Goal: Task Accomplishment & Management: Use online tool/utility

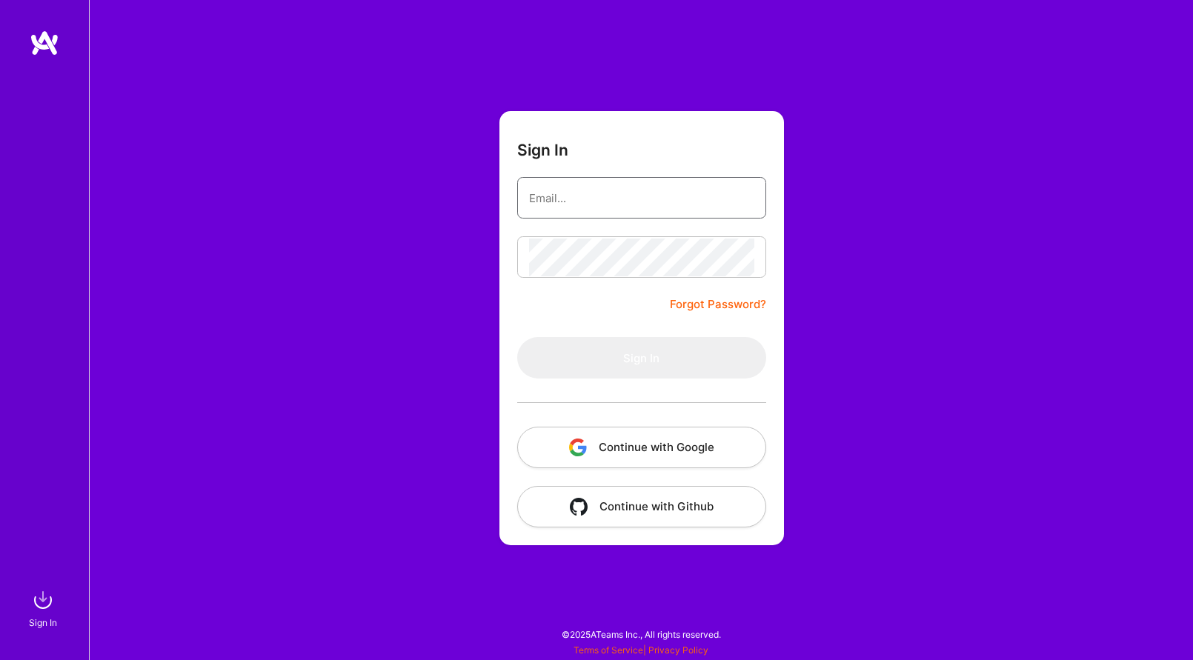
click at [613, 205] on input "email" at bounding box center [641, 198] width 225 height 38
type input "[DOMAIN_NAME][EMAIL_ADDRESS][DOMAIN_NAME]"
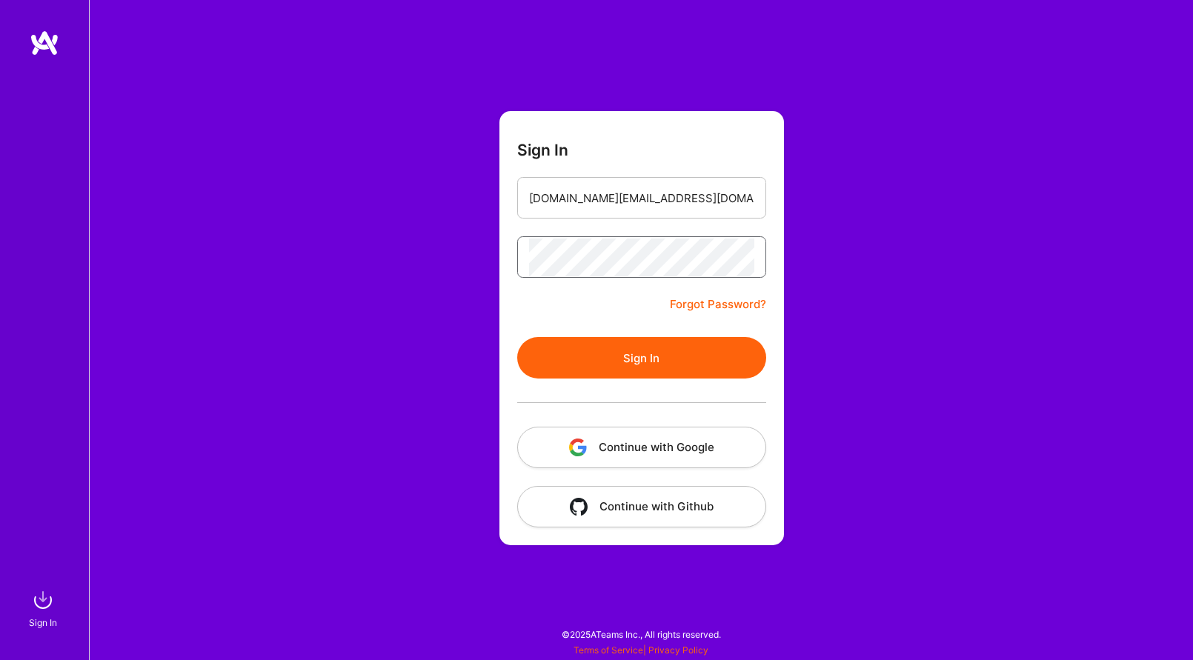
click at [517, 337] on button "Sign In" at bounding box center [641, 357] width 249 height 41
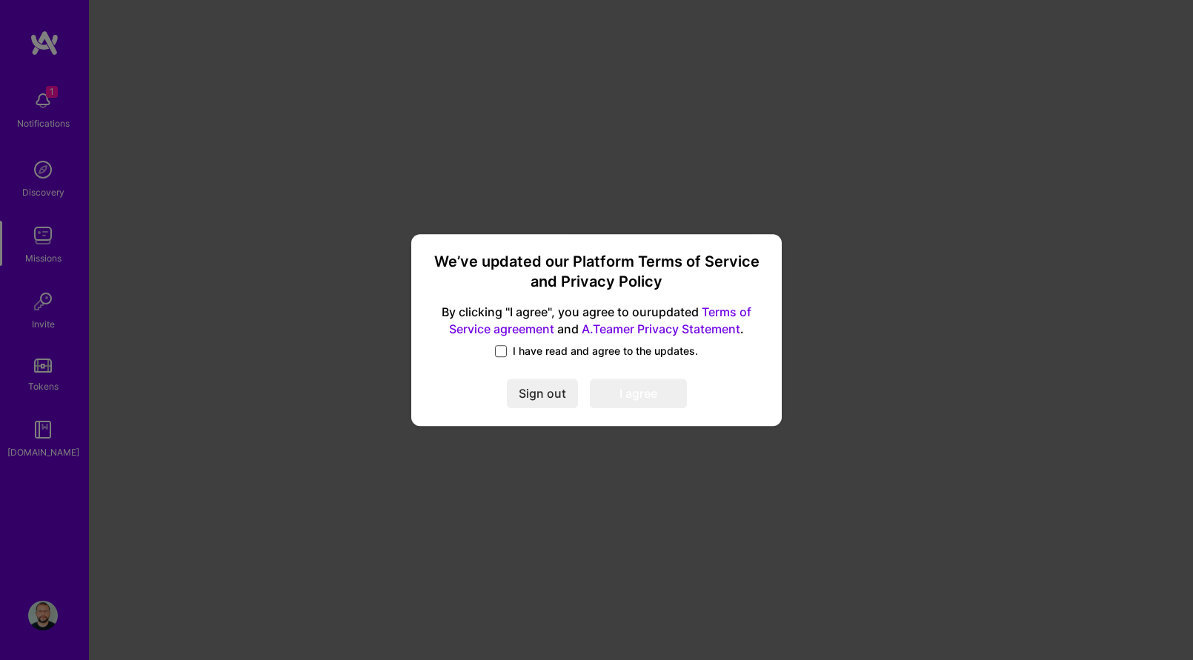
click at [500, 347] on span at bounding box center [501, 351] width 12 height 12
click at [0, 0] on input "I have read and agree to the updates." at bounding box center [0, 0] width 0 height 0
click at [651, 375] on div "We’ve updated our Platform Terms of Service and Privacy Policy By clicking "I a…" at bounding box center [596, 330] width 359 height 182
click at [636, 386] on button "I agree" at bounding box center [638, 394] width 97 height 30
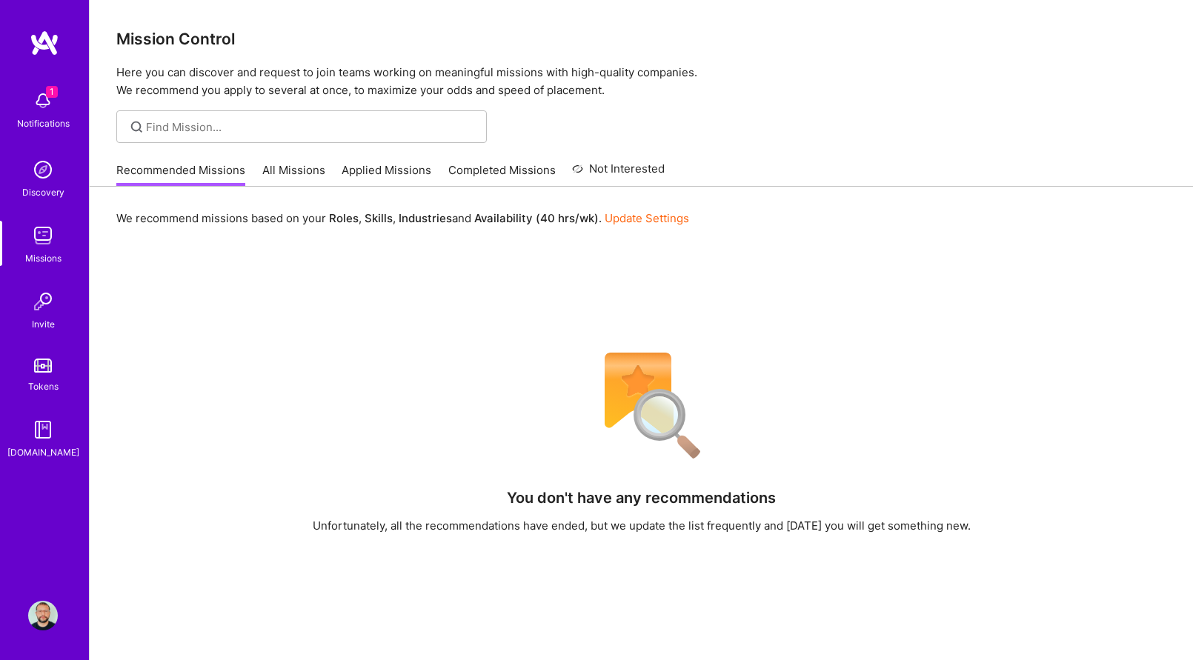
click at [287, 174] on link "All Missions" at bounding box center [293, 174] width 63 height 24
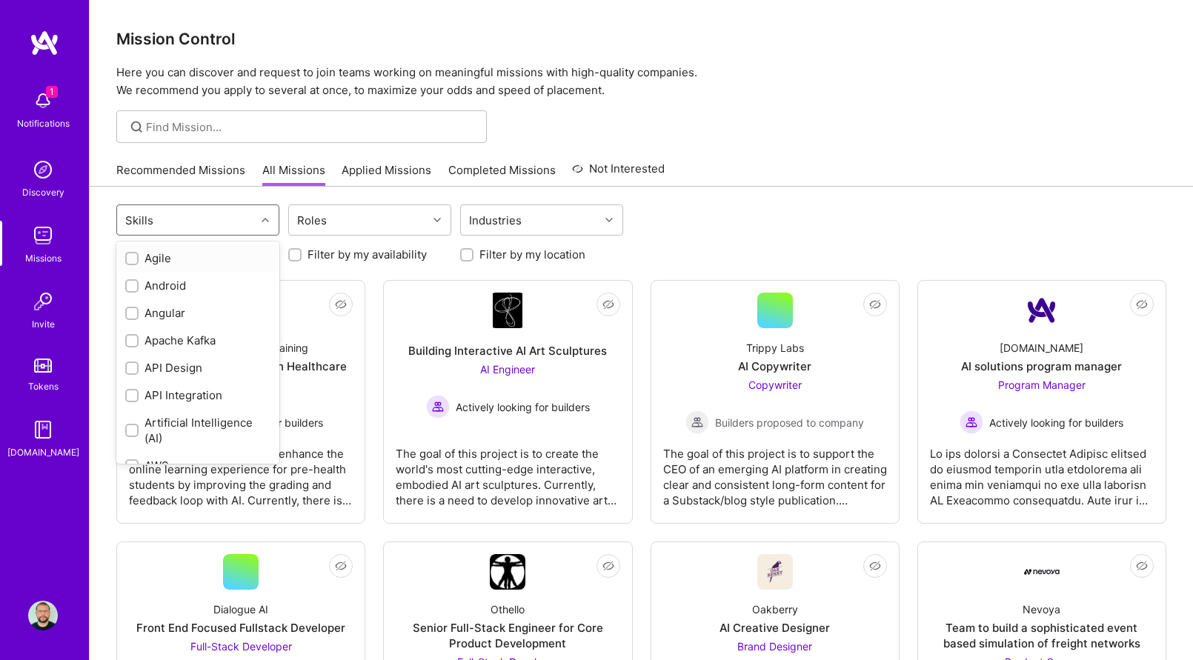
click at [207, 211] on div "Skills" at bounding box center [186, 220] width 139 height 30
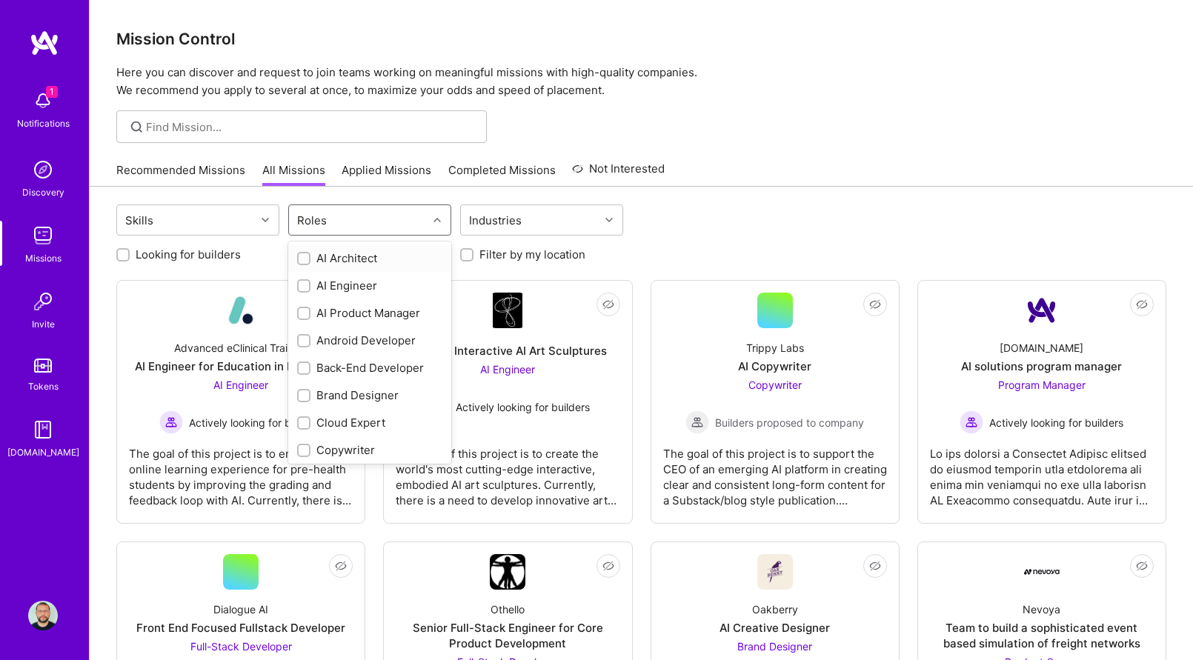
click at [390, 225] on div "Roles" at bounding box center [358, 220] width 139 height 30
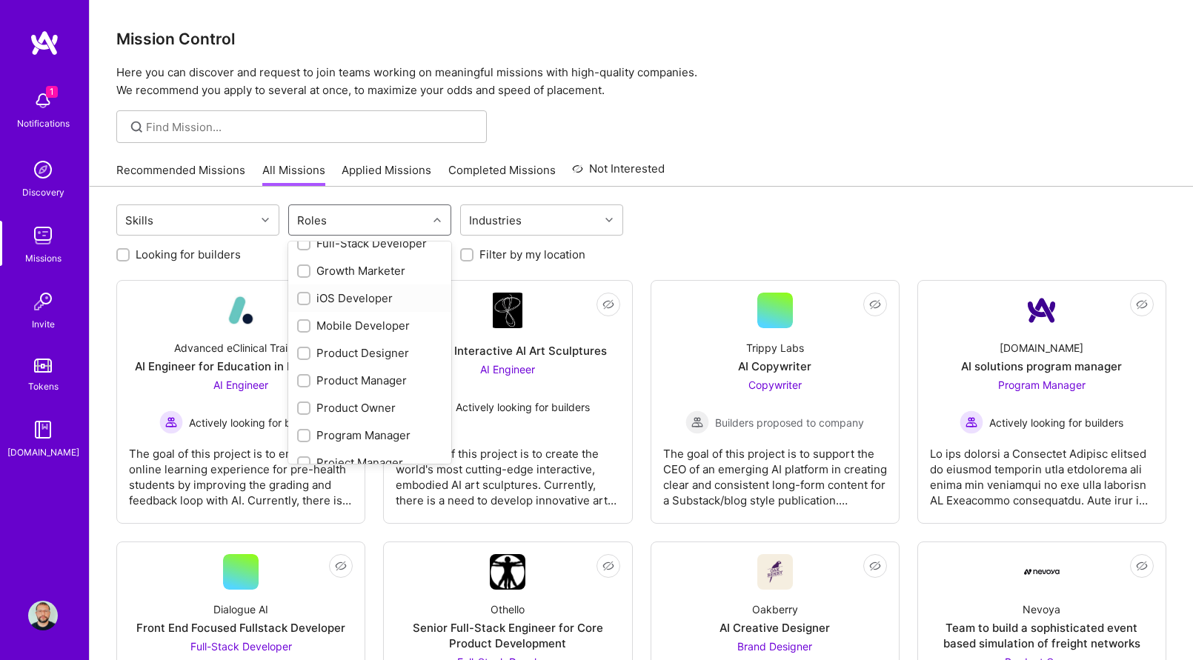
scroll to position [392, 0]
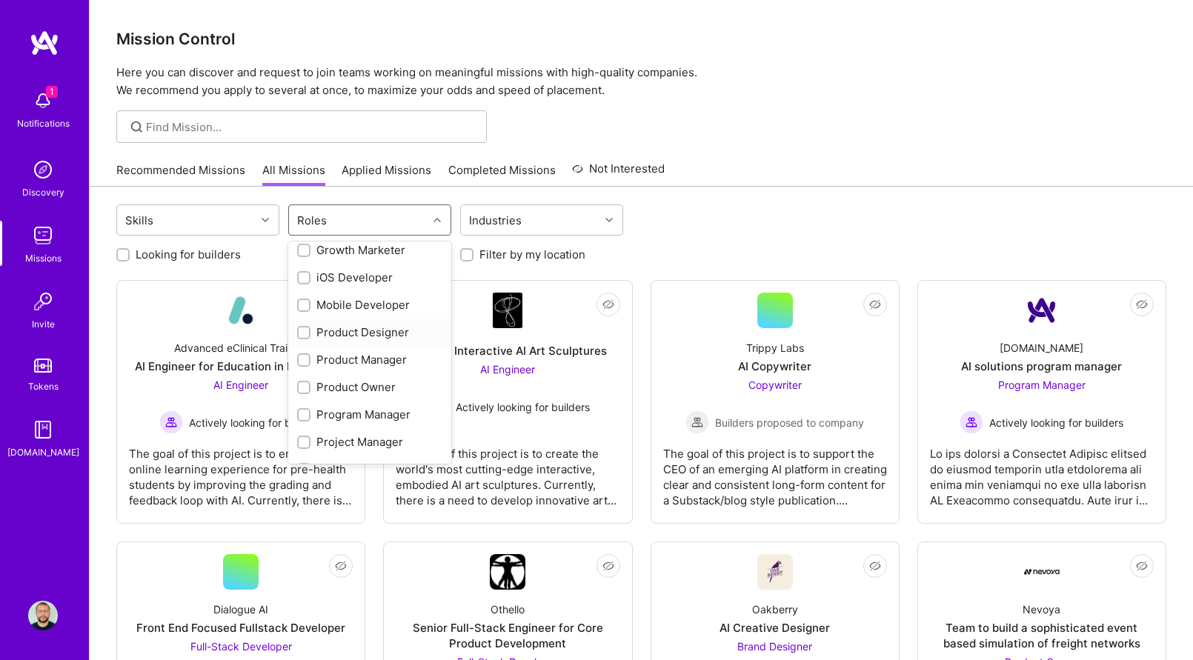
click at [372, 331] on div "Product Designer" at bounding box center [369, 333] width 145 height 16
checkbox input "true"
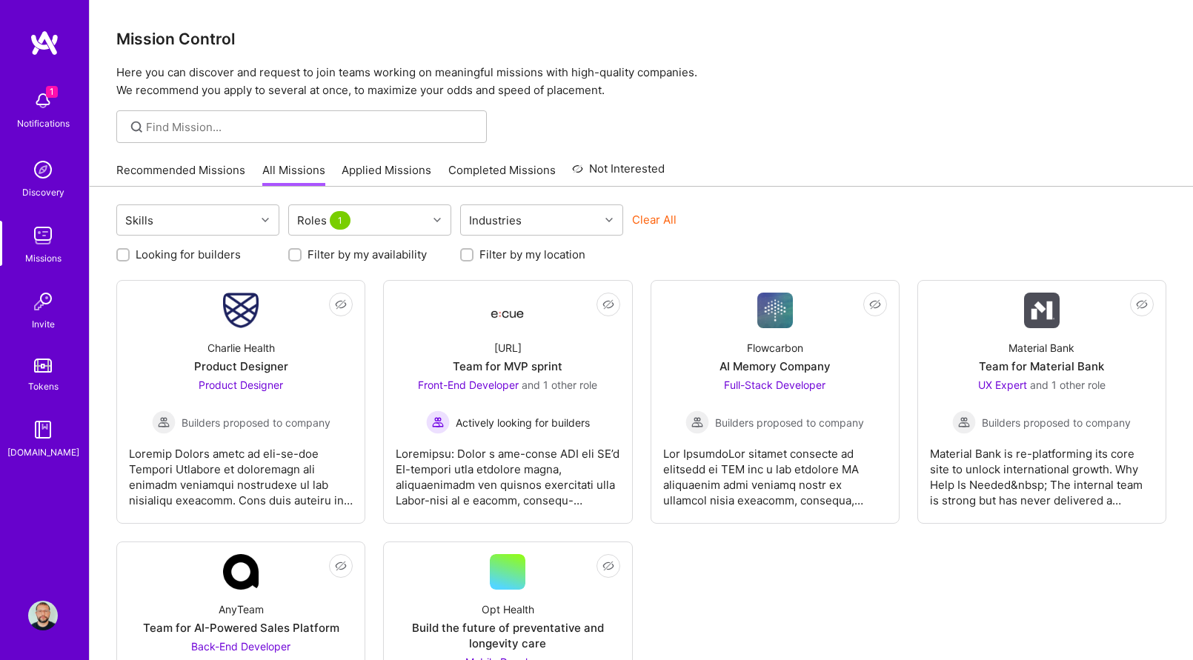
click at [723, 234] on div "Clear All" at bounding box center [713, 225] width 163 height 27
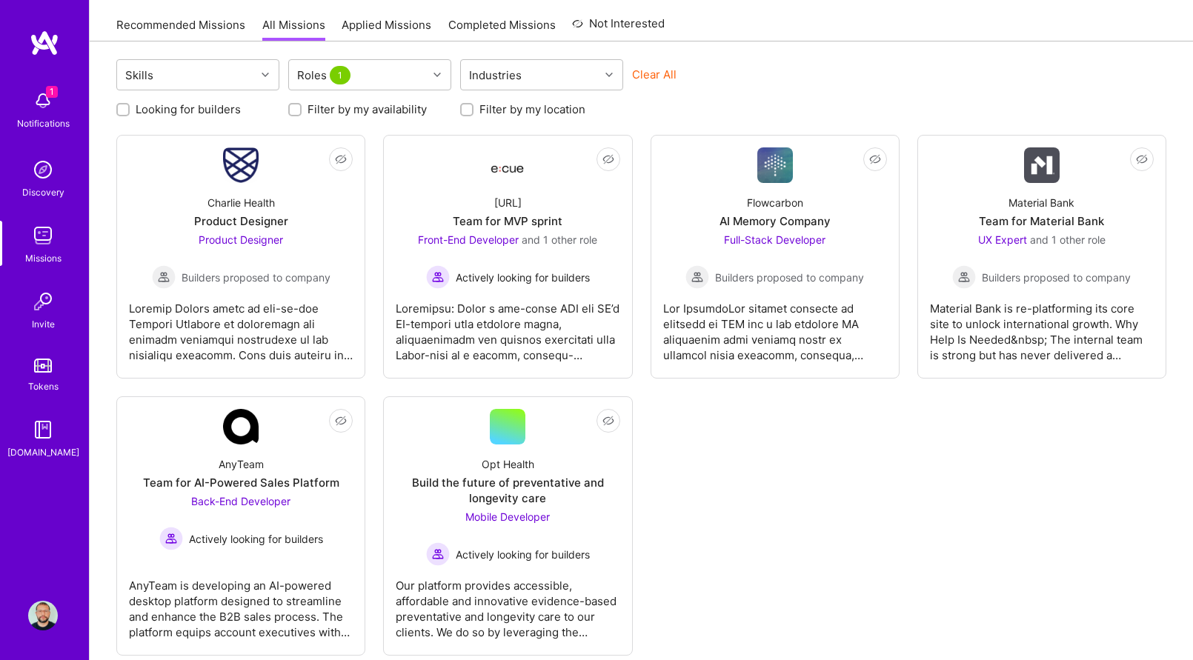
scroll to position [176, 0]
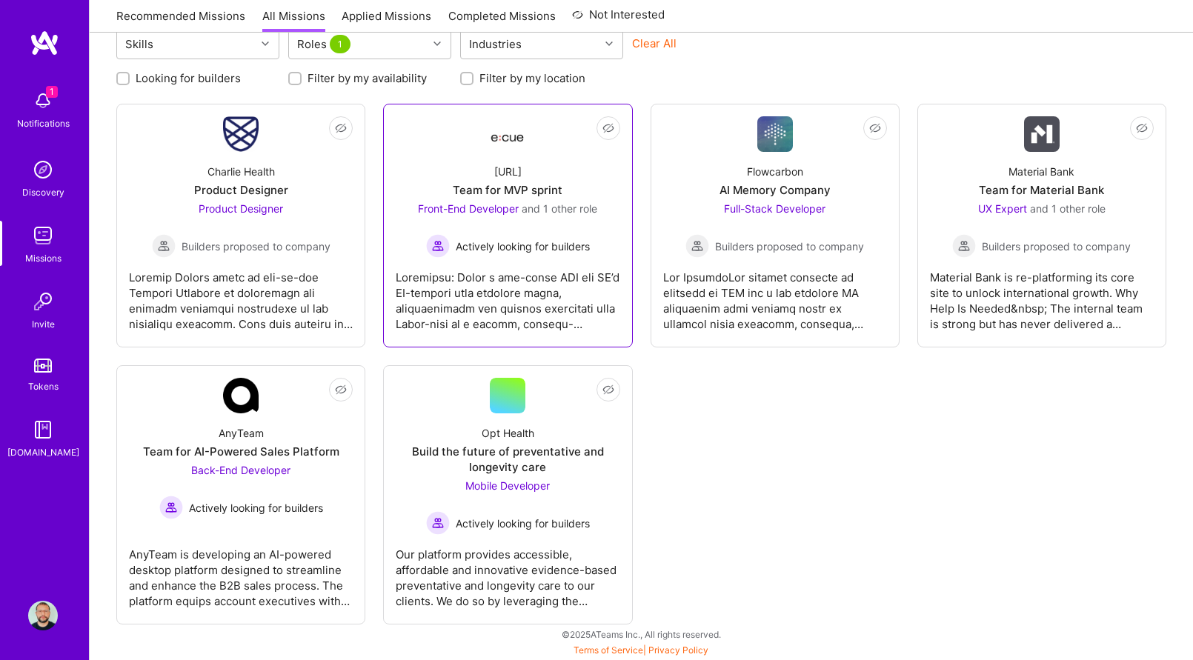
click at [519, 259] on div at bounding box center [508, 295] width 224 height 74
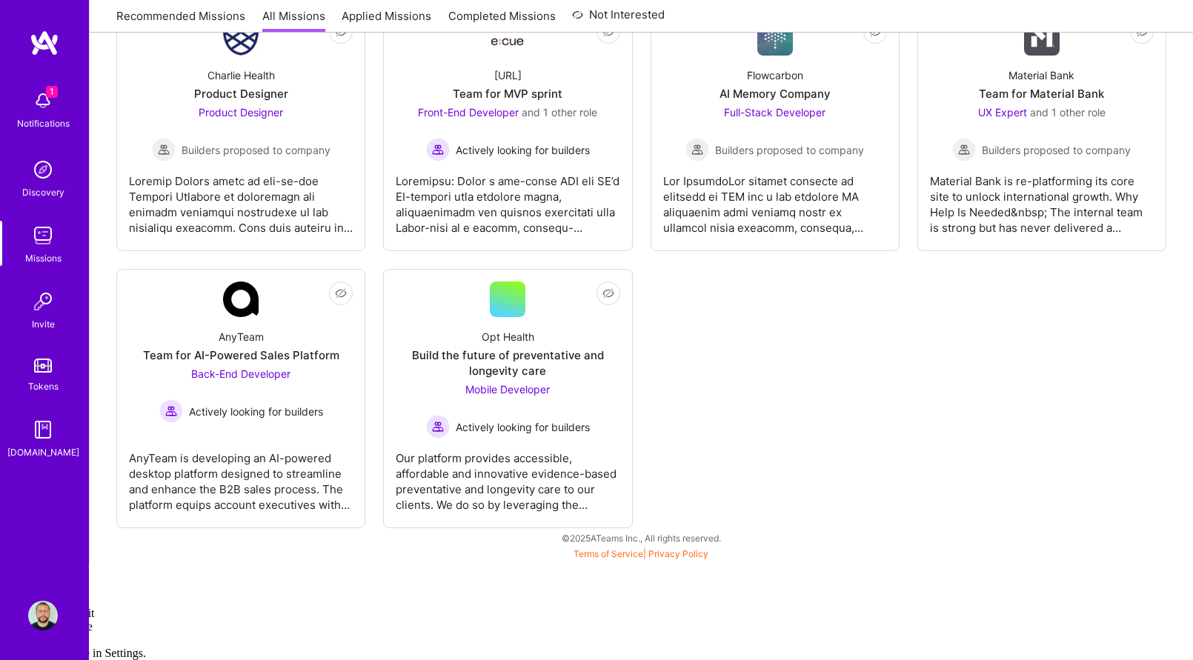
scroll to position [176, 0]
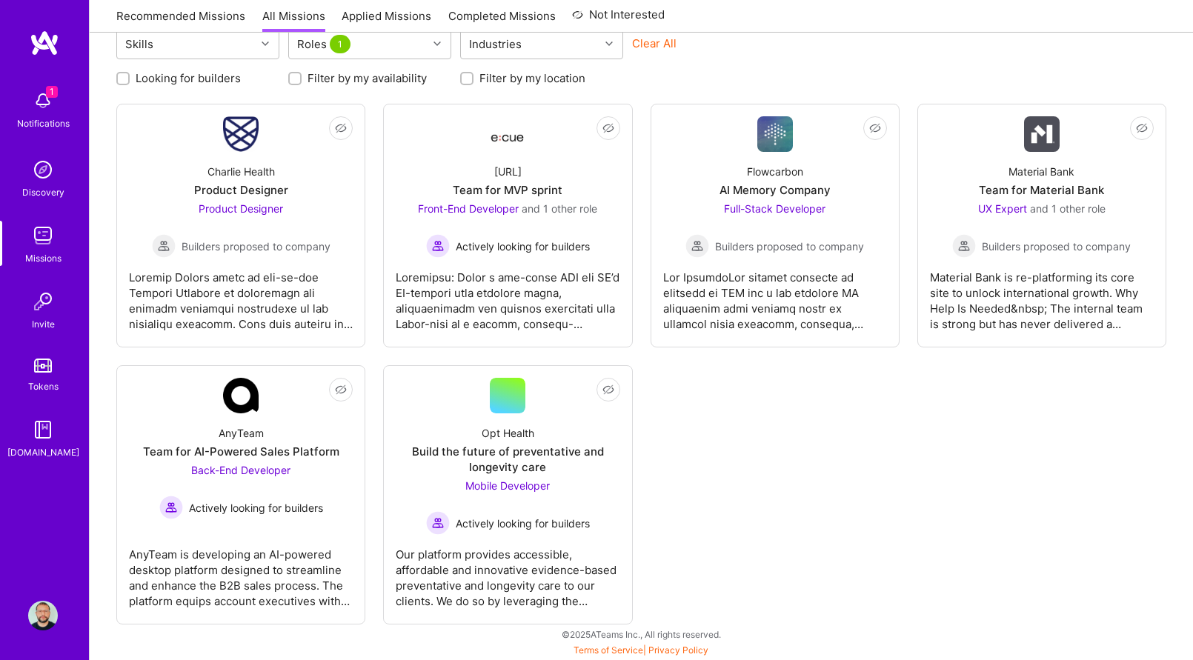
click at [748, 469] on div "Not Interested [PERSON_NAME] Health Product Designer Product Designer Builders …" at bounding box center [641, 364] width 1050 height 521
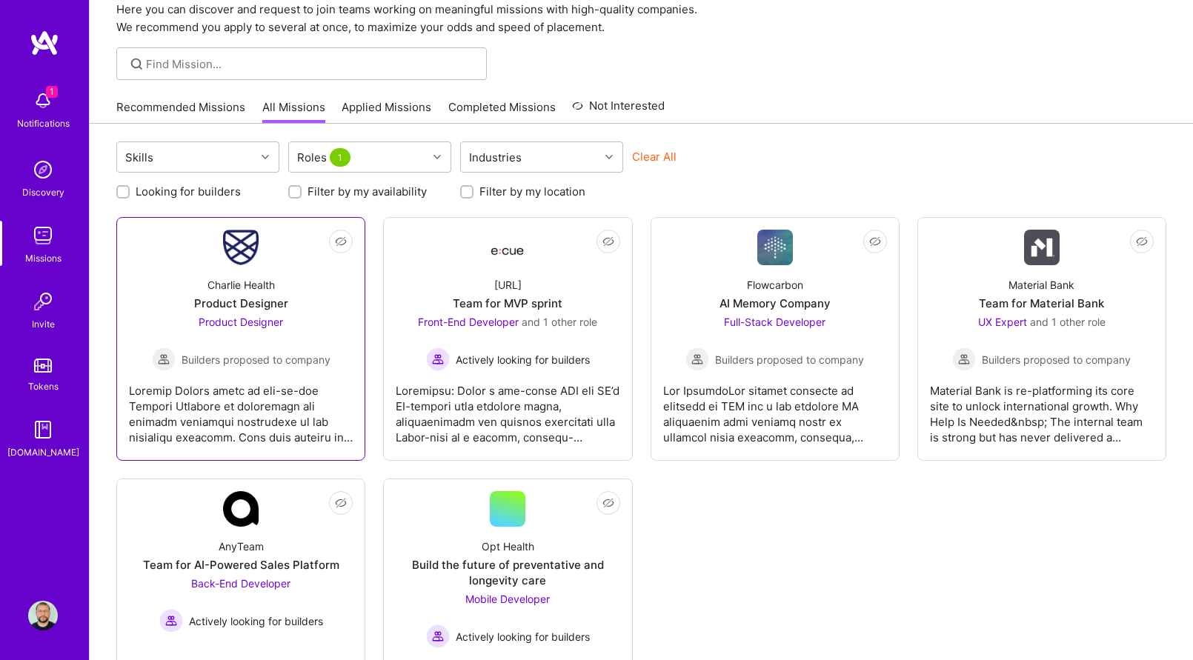
scroll to position [47, 0]
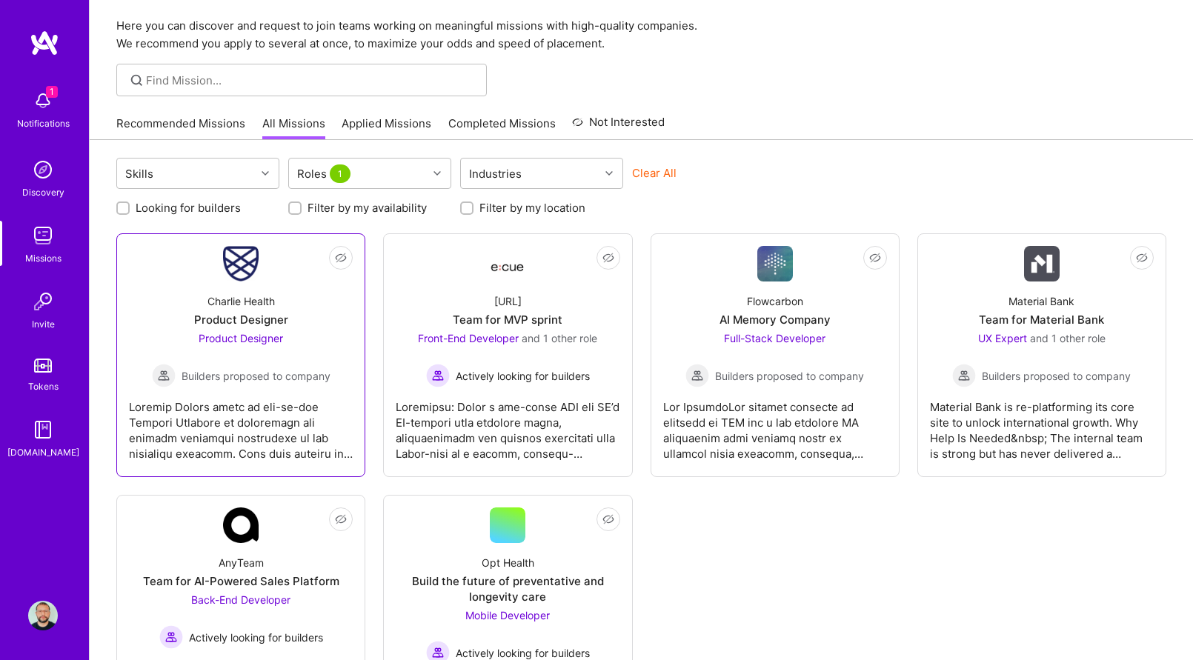
click at [245, 307] on div "Charlie Health" at bounding box center [240, 301] width 67 height 16
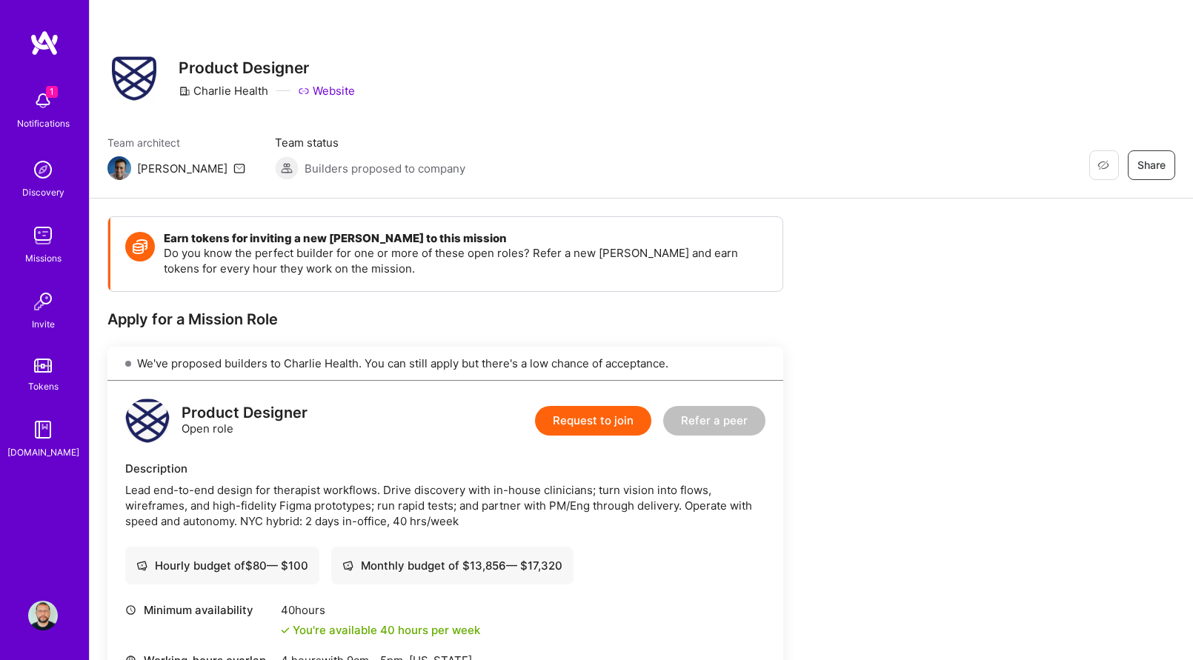
click at [44, 101] on img at bounding box center [43, 101] width 30 height 30
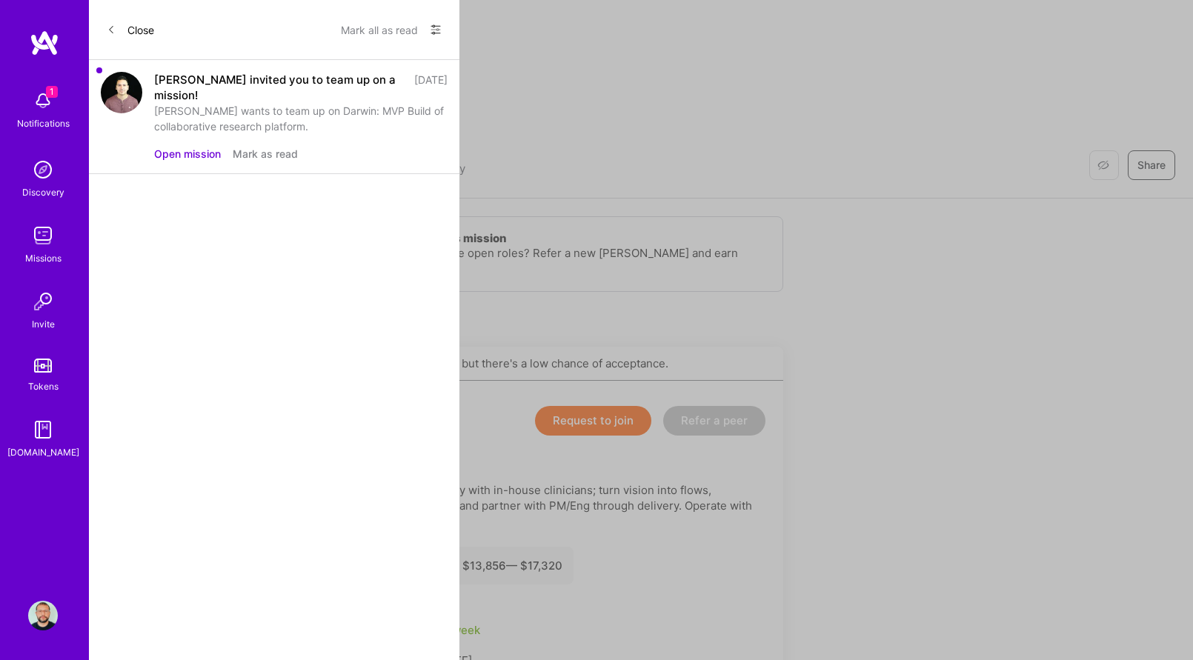
click at [184, 153] on button "Open mission" at bounding box center [187, 154] width 67 height 16
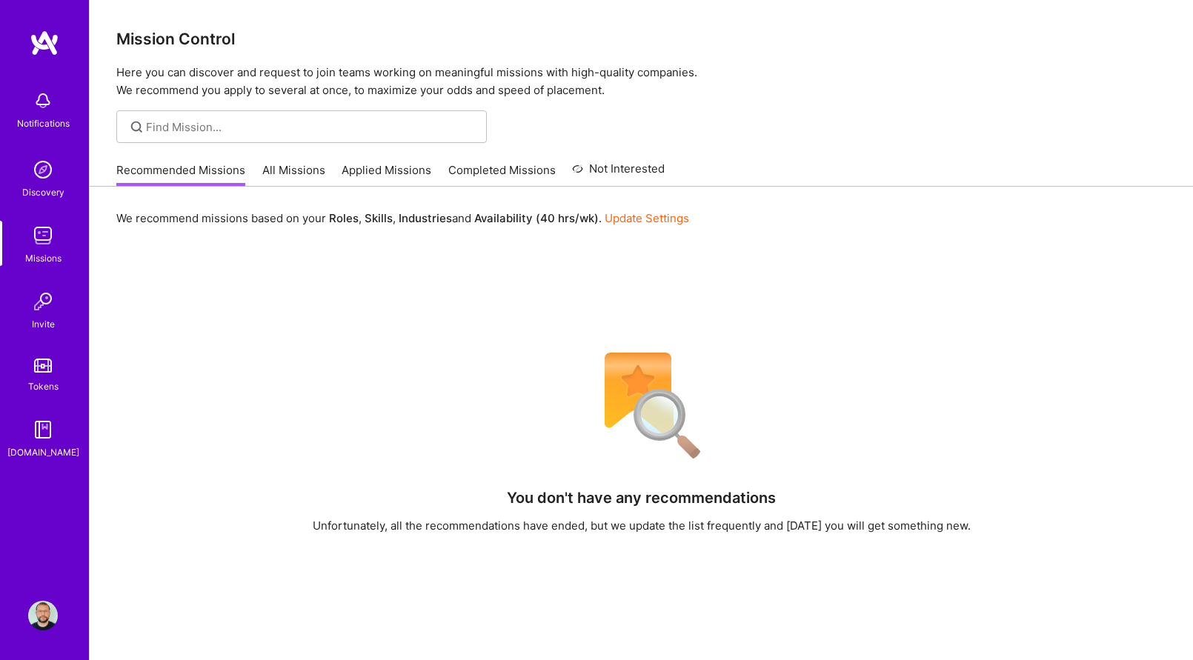
click at [52, 231] on img at bounding box center [43, 236] width 30 height 30
click at [50, 180] on img at bounding box center [43, 170] width 30 height 30
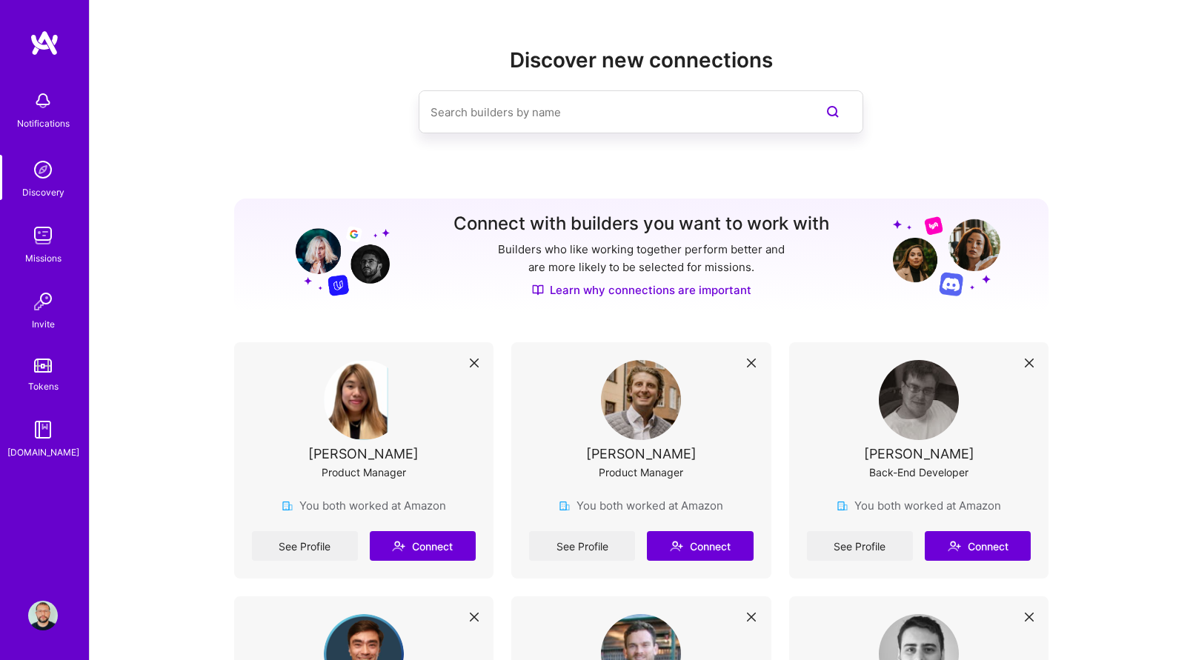
click at [44, 184] on div "Discovery" at bounding box center [43, 192] width 42 height 16
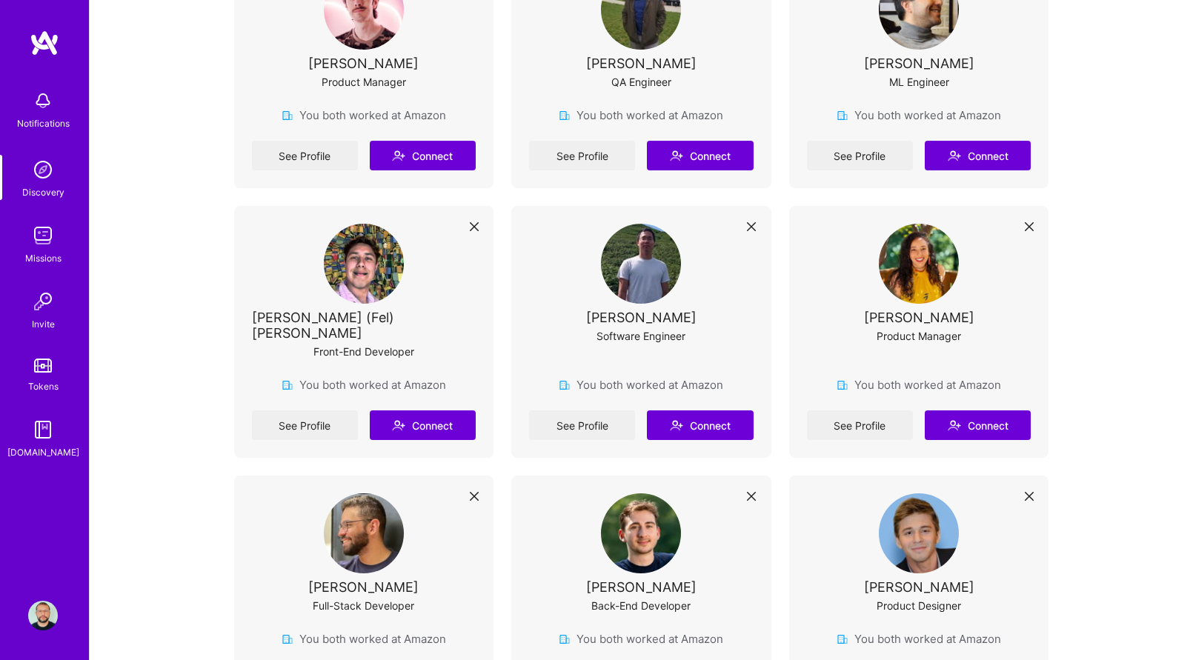
scroll to position [899, 0]
